Goal: Navigation & Orientation: Go to known website

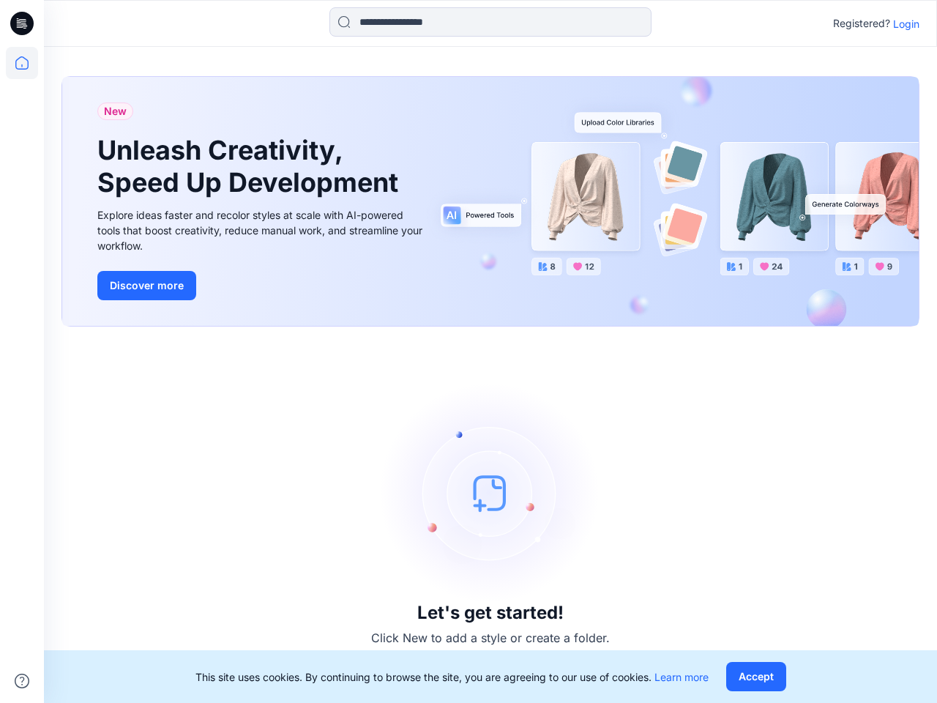
click at [469, 351] on div "Let's get started! Click New to add a style or create a folder." at bounding box center [490, 514] width 858 height 341
click at [23, 23] on icon at bounding box center [24, 23] width 6 height 1
click at [22, 63] on icon at bounding box center [22, 63] width 32 height 32
click at [22, 681] on icon at bounding box center [22, 681] width 15 height 15
click at [491, 22] on input at bounding box center [490, 21] width 322 height 29
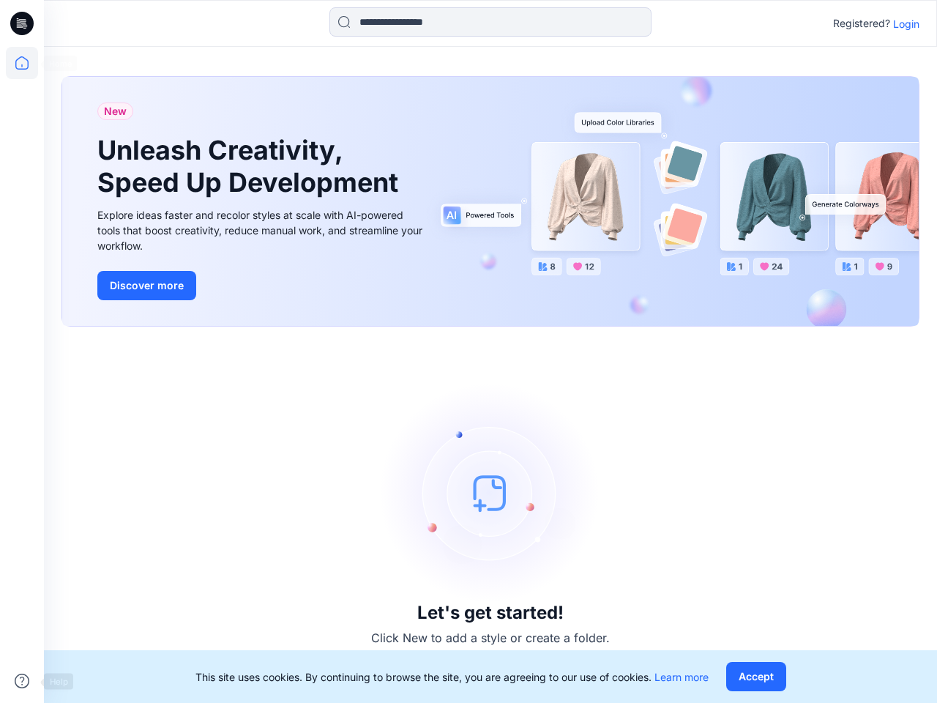
click at [906, 23] on p "Login" at bounding box center [906, 23] width 26 height 15
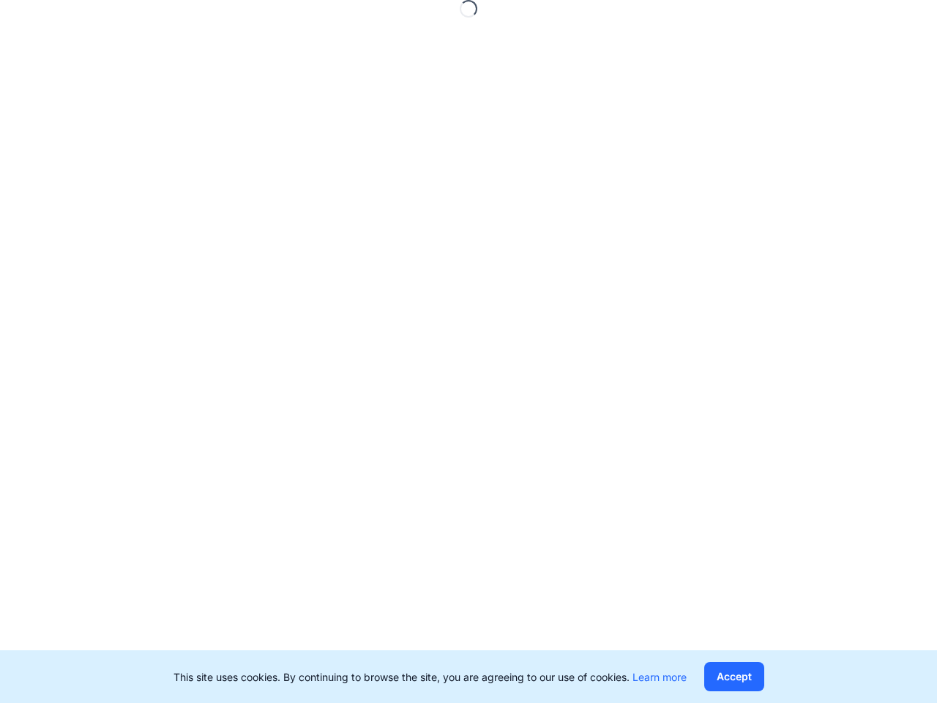
click at [756, 676] on button "Accept" at bounding box center [734, 676] width 60 height 29
